Goal: Navigation & Orientation: Understand site structure

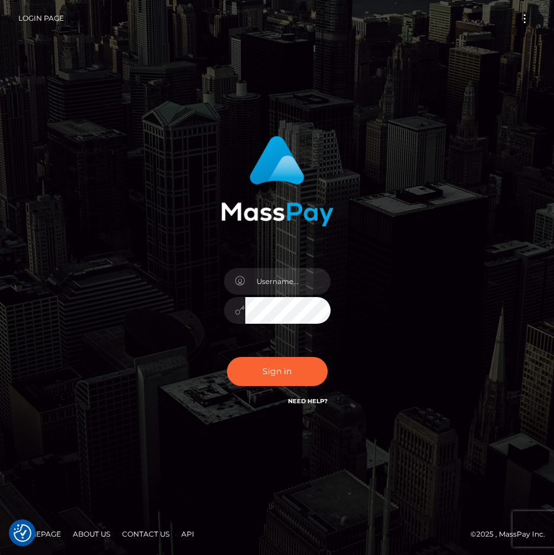
checkbox input "true"
type input "raewhit"
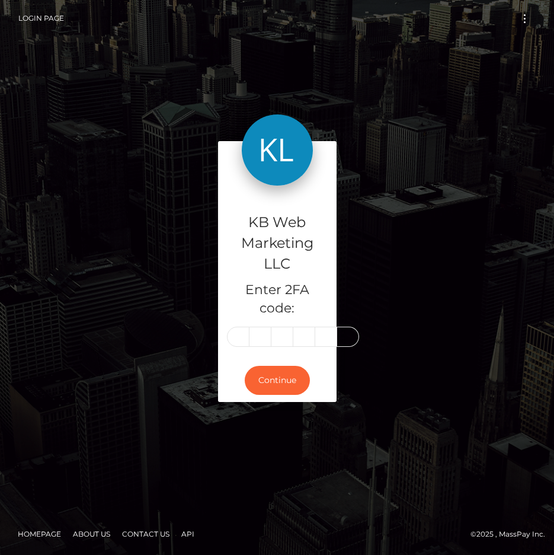
type input "8"
type input "9"
type input "4"
type input "5"
type input "6"
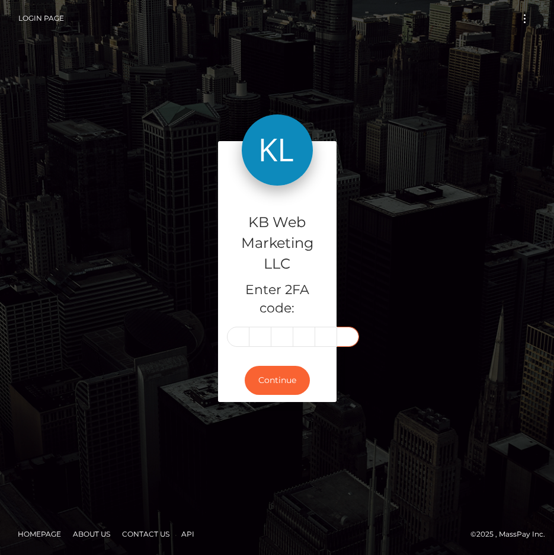
type input "5"
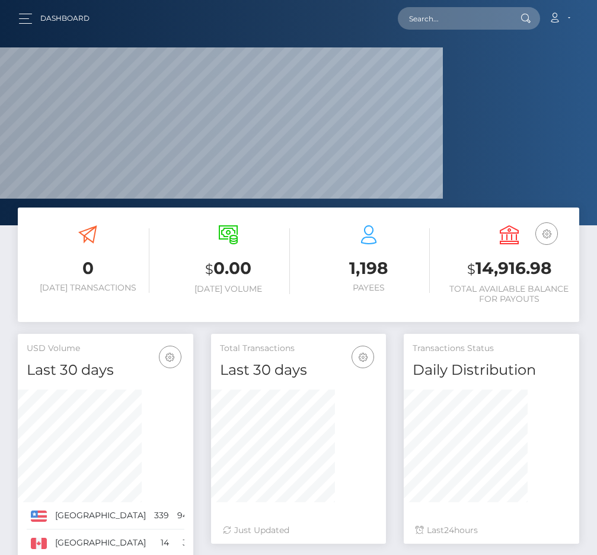
scroll to position [229, 124]
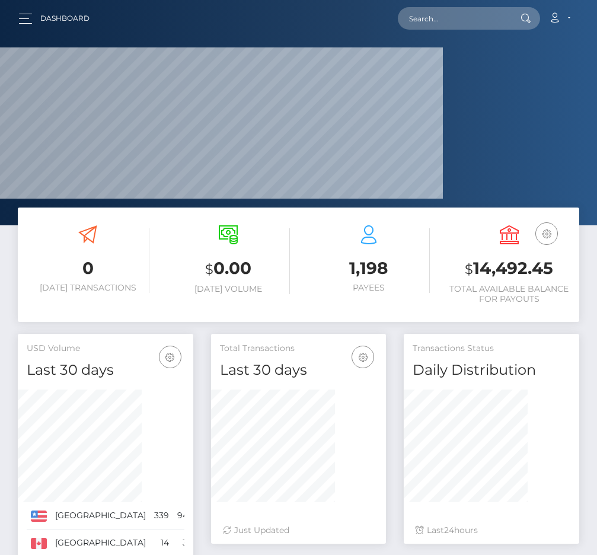
scroll to position [229, 124]
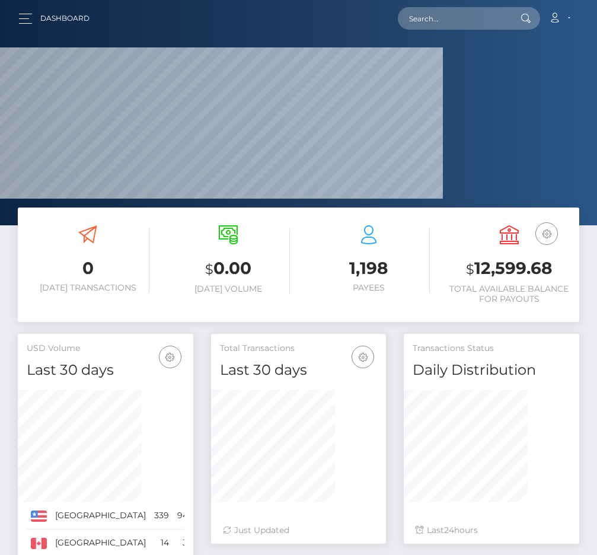
scroll to position [229, 124]
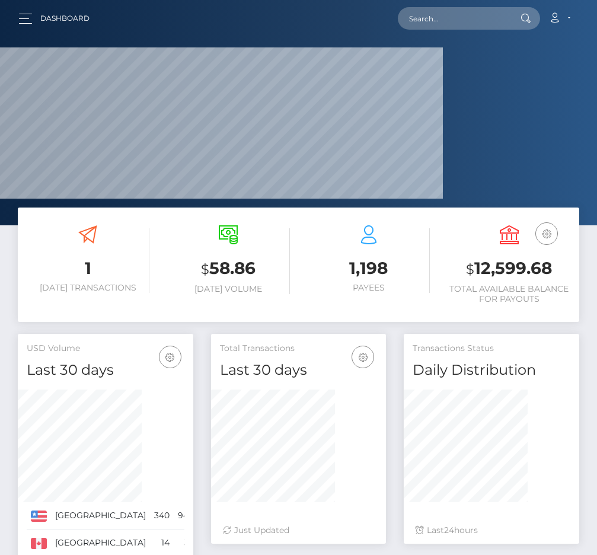
scroll to position [229, 124]
drag, startPoint x: 549, startPoint y: 299, endPoint x: 507, endPoint y: 270, distance: 51.6
click at [507, 270] on h3 "$ 12,599.68" at bounding box center [508, 269] width 123 height 24
copy h3 "12,599.68"
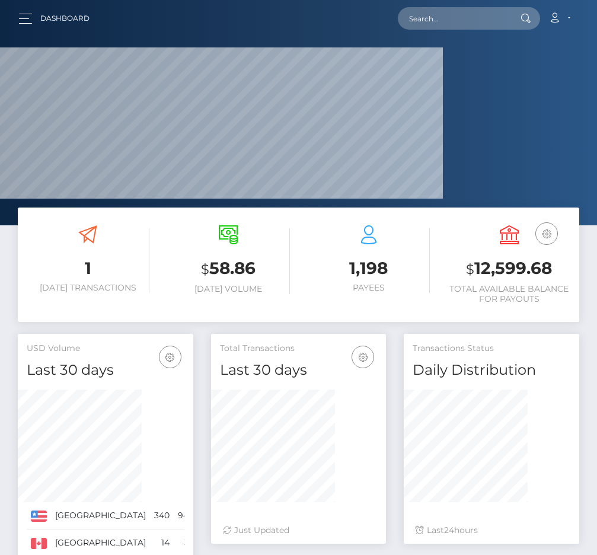
scroll to position [229, 124]
